Goal: Complete application form: Complete application form

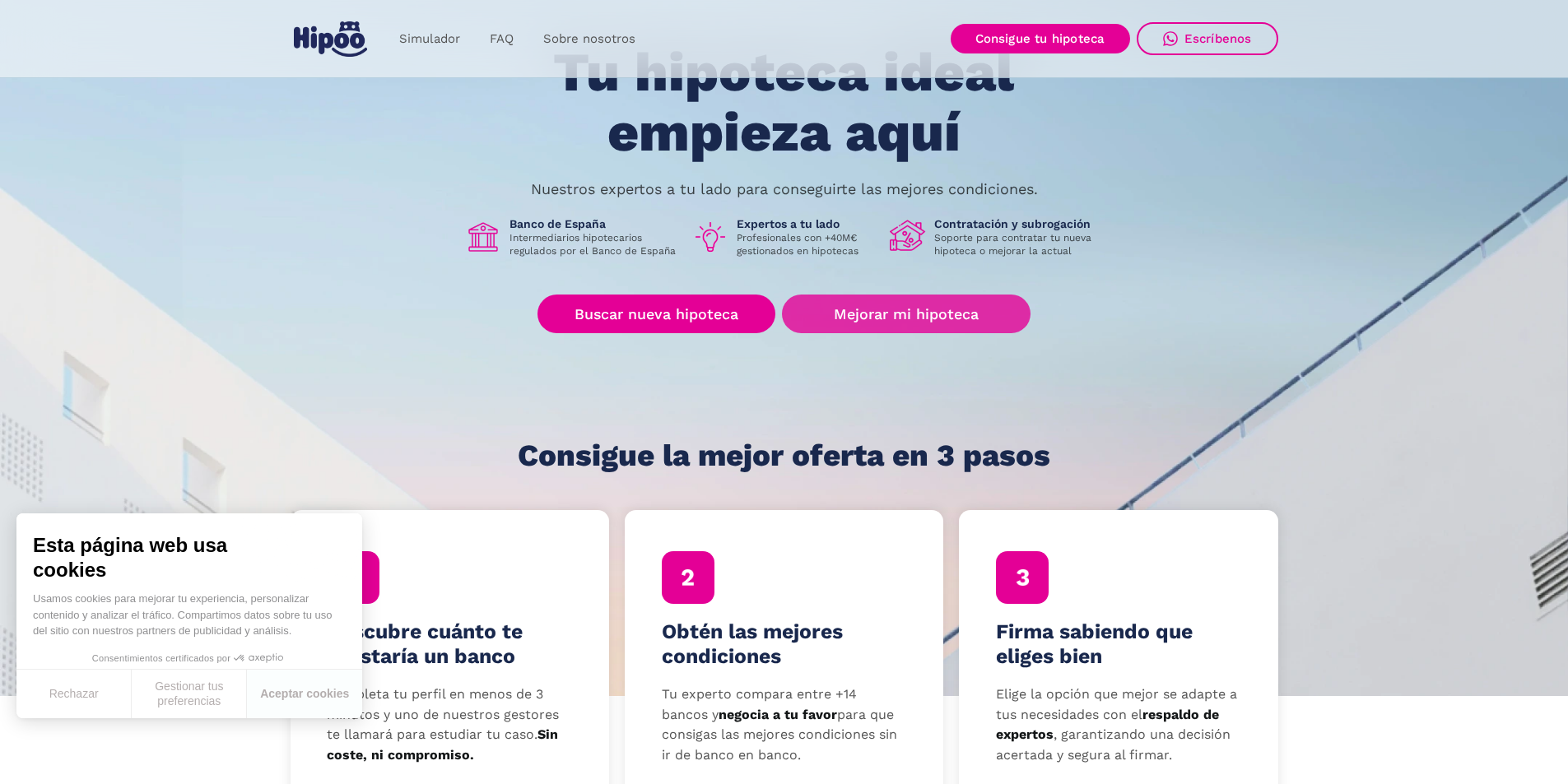
scroll to position [247, 0]
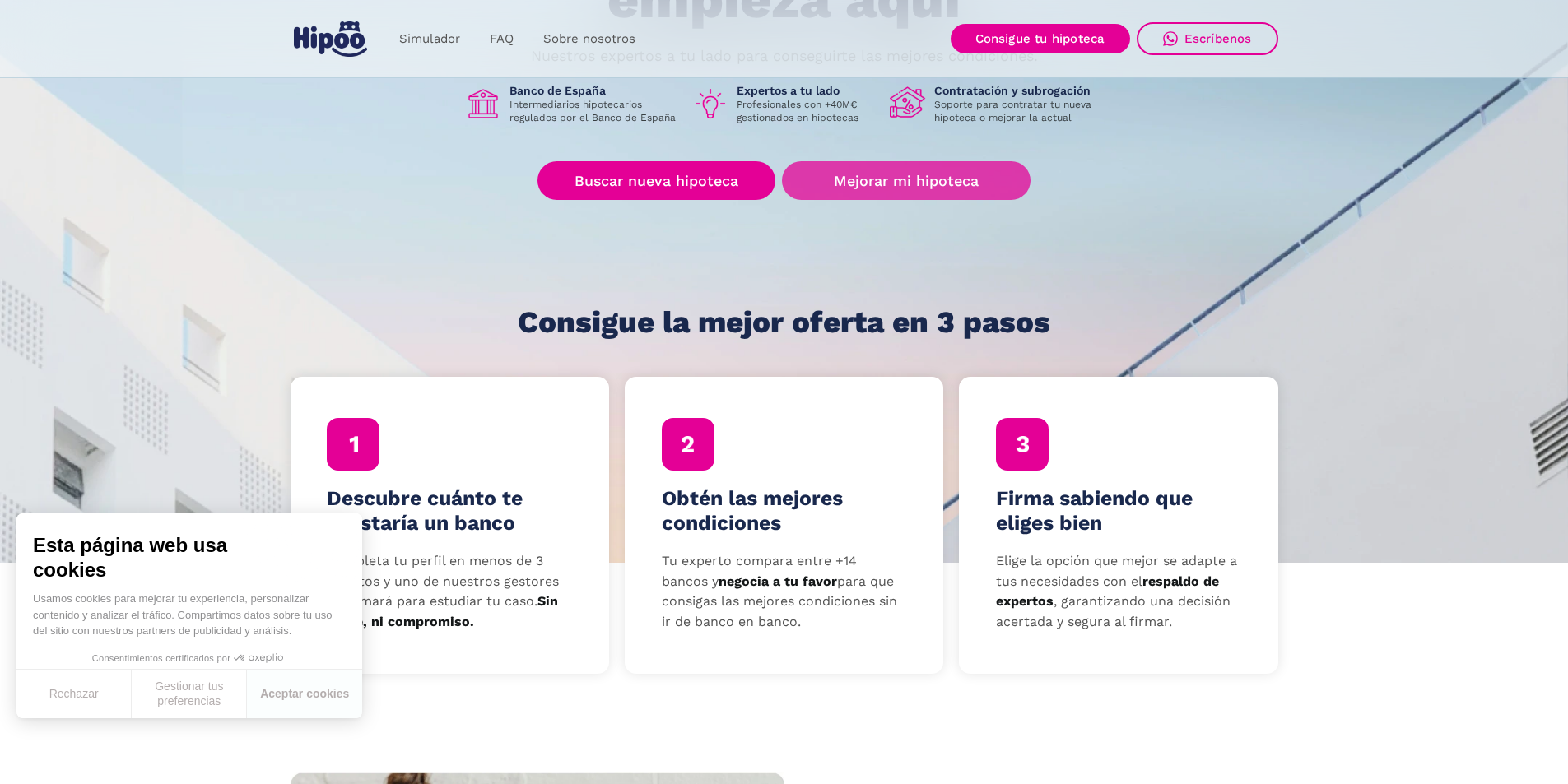
click at [898, 166] on link "Mejorar mi hipoteca" at bounding box center [906, 180] width 248 height 39
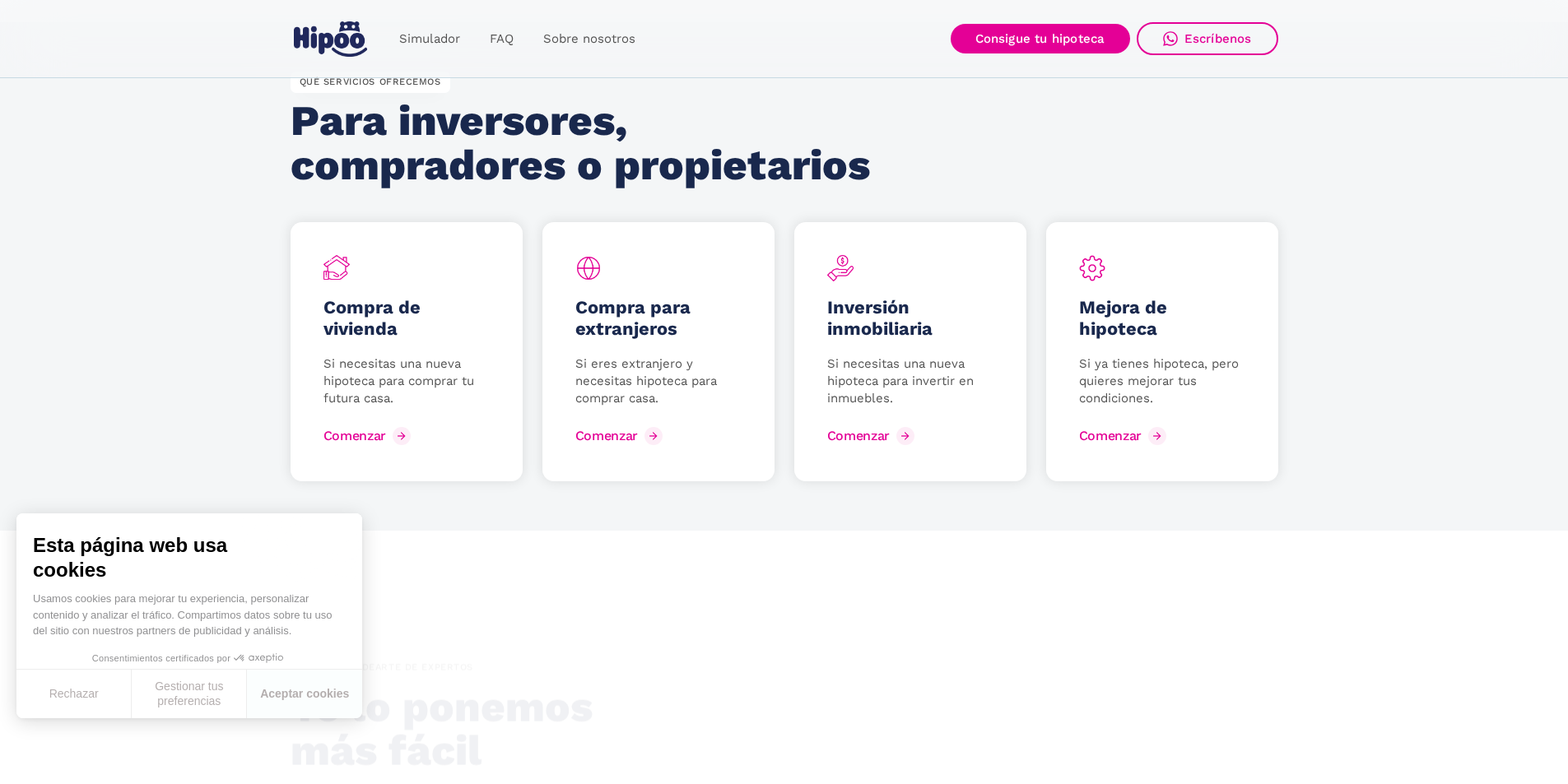
scroll to position [2139, 0]
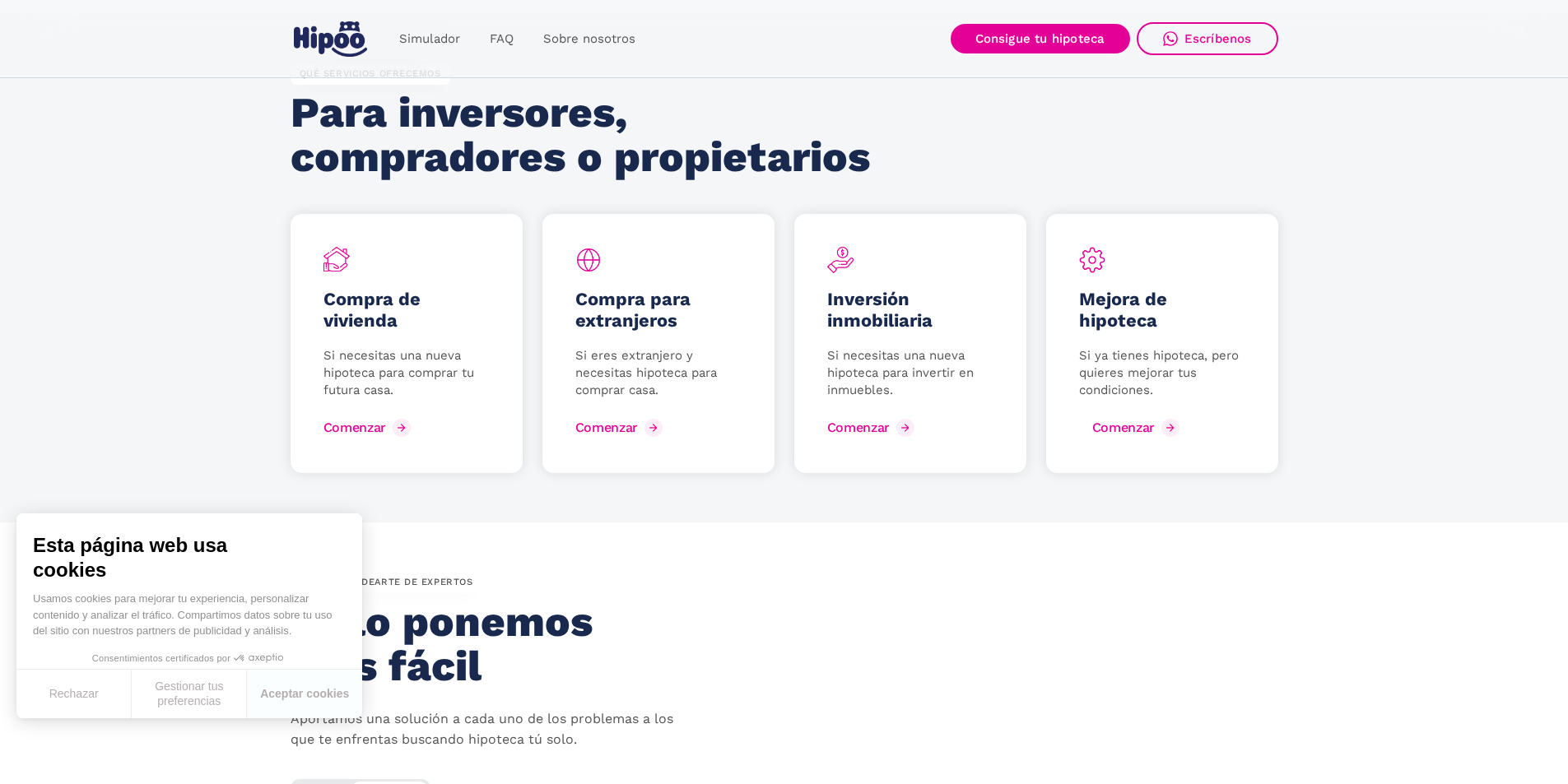
click at [1116, 425] on div "Comenzar" at bounding box center [1123, 427] width 63 height 15
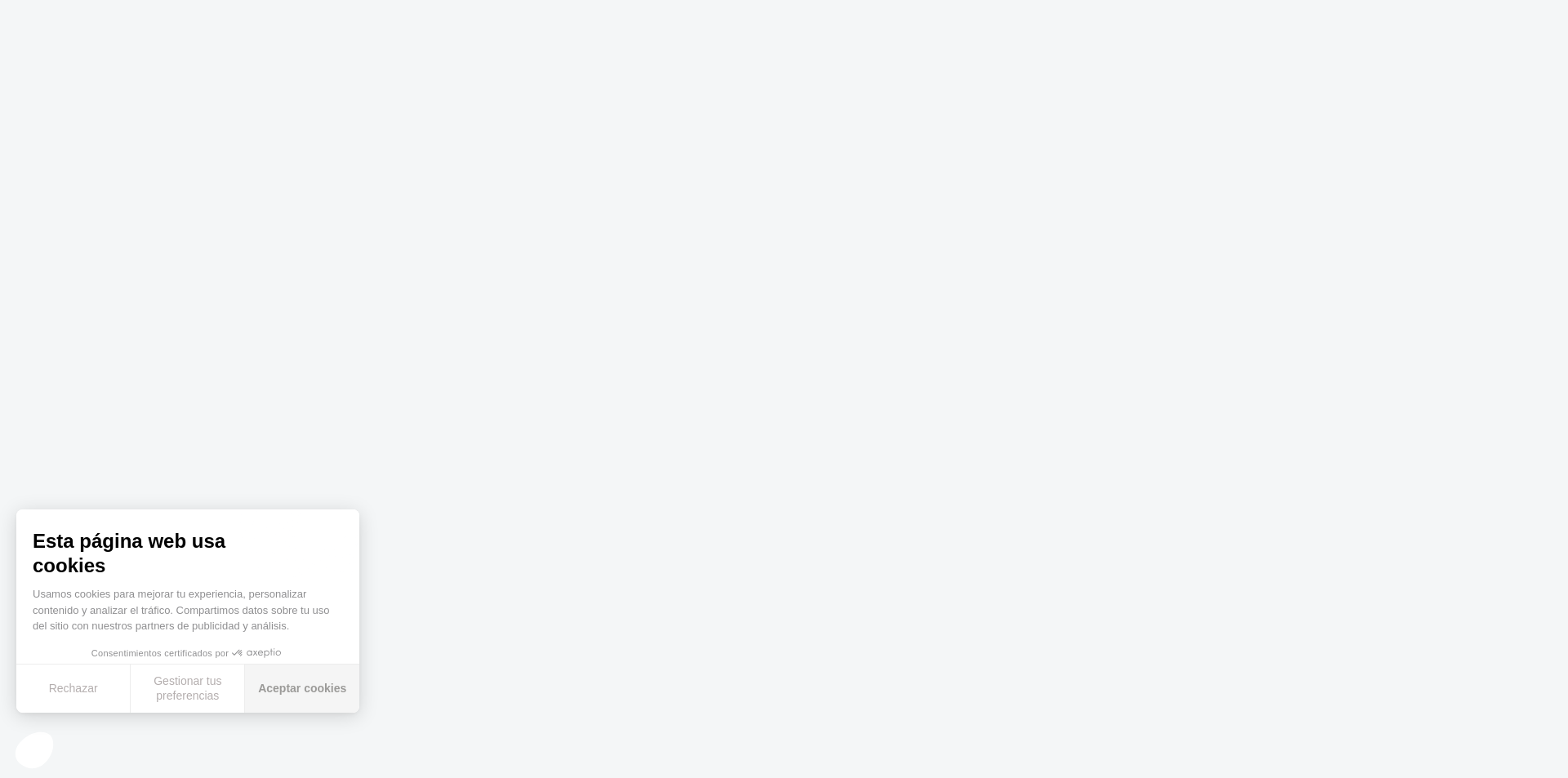
click at [297, 695] on button "Aceptar cookies" at bounding box center [302, 689] width 114 height 49
